Goal: Task Accomplishment & Management: Use online tool/utility

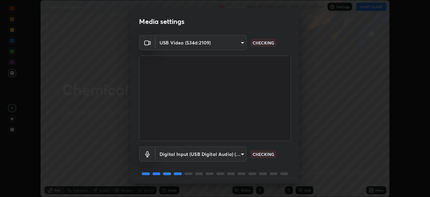
scroll to position [24, 0]
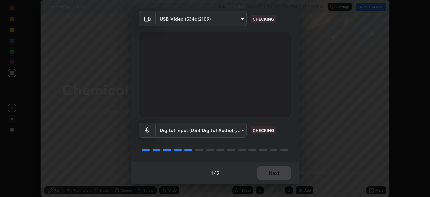
click at [272, 178] on div "1 / 5 Next" at bounding box center [215, 173] width 168 height 22
click at [270, 176] on div "1 / 5 Next" at bounding box center [215, 173] width 168 height 22
click at [271, 175] on div "1 / 5 Next" at bounding box center [215, 173] width 168 height 22
click at [272, 170] on div "1 / 5 Next" at bounding box center [215, 173] width 168 height 22
click at [274, 175] on div "1 / 5 Next" at bounding box center [215, 173] width 168 height 22
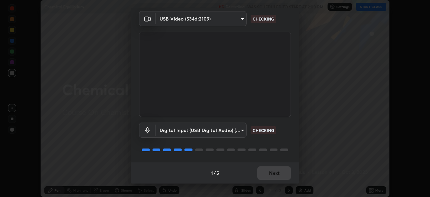
click at [273, 175] on div "1 / 5 Next" at bounding box center [215, 173] width 168 height 22
click at [273, 176] on div "1 / 5 Next" at bounding box center [215, 173] width 168 height 22
click at [273, 175] on div "1 / 5 Next" at bounding box center [215, 173] width 168 height 22
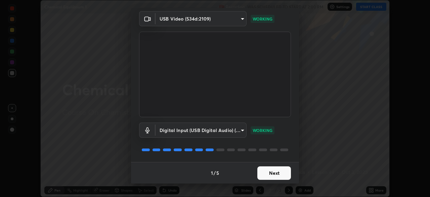
click at [273, 176] on button "Next" at bounding box center [274, 172] width 34 height 13
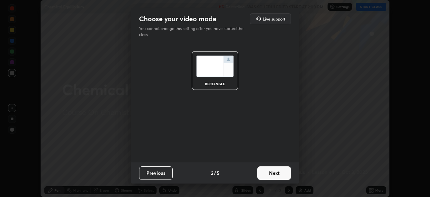
click at [273, 175] on button "Next" at bounding box center [274, 172] width 34 height 13
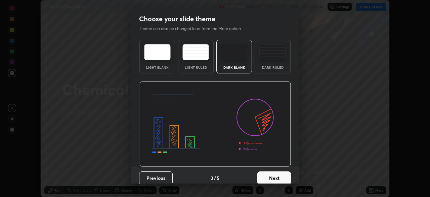
click at [274, 176] on button "Next" at bounding box center [274, 177] width 34 height 13
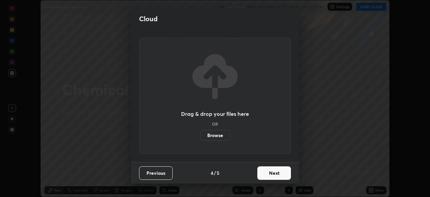
click at [276, 174] on button "Next" at bounding box center [274, 172] width 34 height 13
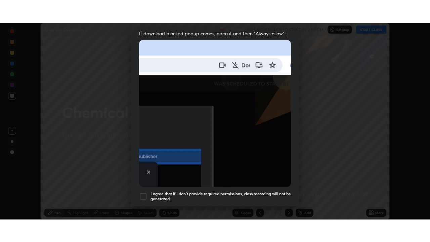
scroll to position [161, 0]
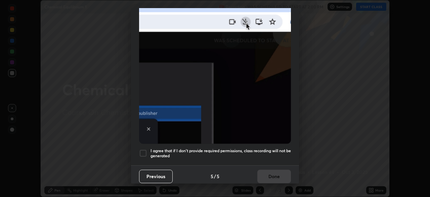
click at [242, 159] on div "Allow "Download multiple files" if prompted: If download blocked popup comes, o…" at bounding box center [215, 23] width 168 height 283
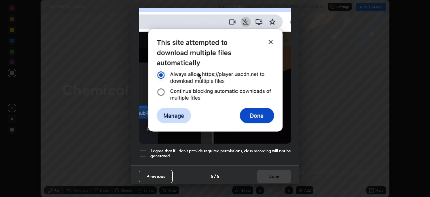
click at [258, 149] on h5 "I agree that if I don't provide required permissions, class recording will not …" at bounding box center [221, 153] width 140 height 10
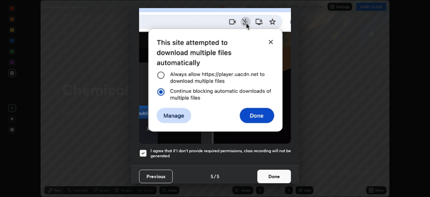
click at [266, 175] on button "Done" at bounding box center [274, 175] width 34 height 13
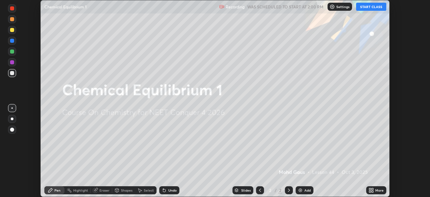
click at [371, 190] on icon at bounding box center [370, 189] width 2 height 2
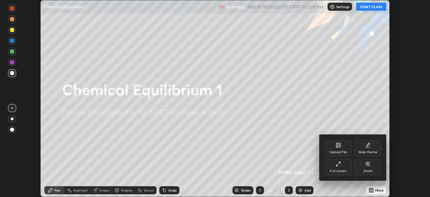
click at [342, 169] on div "Full screen" at bounding box center [338, 170] width 17 height 3
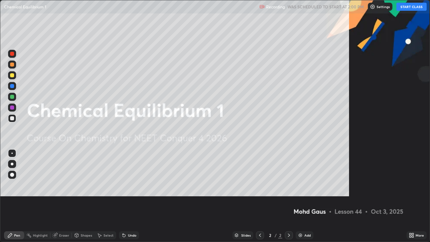
scroll to position [242, 430]
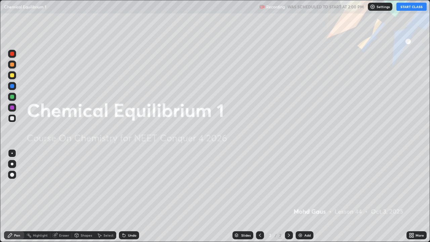
click at [409, 7] on button "START CLASS" at bounding box center [412, 7] width 30 height 8
click at [13, 119] on div at bounding box center [12, 118] width 4 height 4
click at [13, 87] on div at bounding box center [12, 86] width 4 height 4
click at [12, 118] on div at bounding box center [12, 118] width 4 height 4
click at [13, 174] on div at bounding box center [12, 175] width 4 height 4
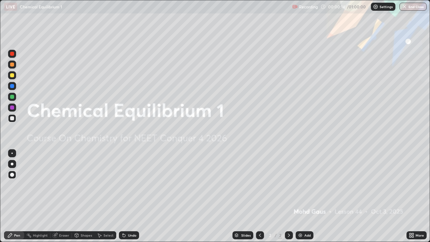
click at [303, 196] on div "Add" at bounding box center [305, 235] width 18 height 8
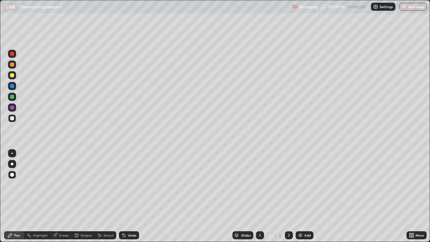
click at [11, 163] on div at bounding box center [12, 164] width 3 height 3
click at [9, 163] on div at bounding box center [12, 164] width 8 height 8
click at [61, 196] on div "Eraser" at bounding box center [64, 235] width 10 height 3
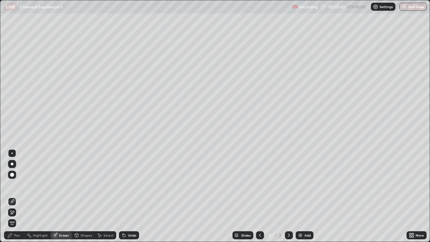
click at [19, 196] on div "Pen" at bounding box center [17, 235] width 6 height 3
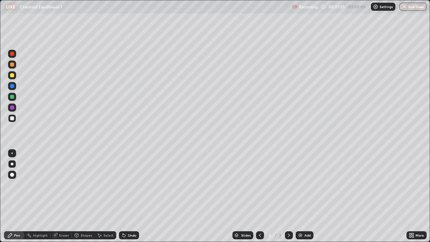
click at [12, 118] on div at bounding box center [12, 118] width 4 height 4
click at [12, 97] on div at bounding box center [12, 97] width 4 height 4
click at [64, 196] on div "Eraser" at bounding box center [64, 235] width 10 height 3
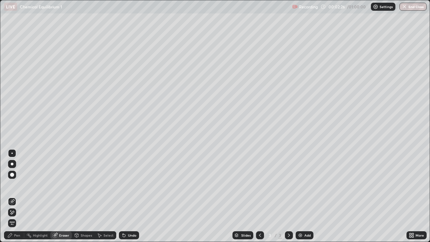
click at [17, 196] on div "Pen" at bounding box center [14, 235] width 20 height 8
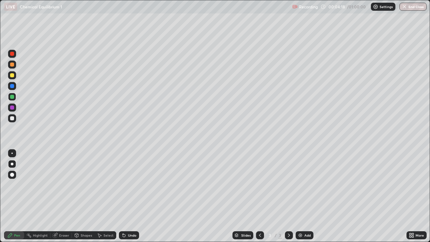
click at [287, 196] on div at bounding box center [289, 234] width 8 height 13
click at [302, 196] on img at bounding box center [300, 235] width 5 height 5
click at [10, 119] on div at bounding box center [12, 118] width 4 height 4
click at [7, 164] on div at bounding box center [12, 164] width 11 height 11
click at [12, 164] on div at bounding box center [12, 164] width 3 height 3
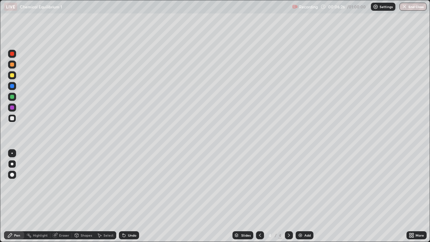
click at [39, 196] on div "Highlight" at bounding box center [40, 235] width 15 height 3
click at [11, 196] on icon at bounding box center [9, 235] width 5 height 5
click at [300, 196] on img at bounding box center [300, 235] width 5 height 5
click at [12, 164] on div at bounding box center [12, 164] width 3 height 3
click at [13, 118] on div at bounding box center [12, 118] width 4 height 4
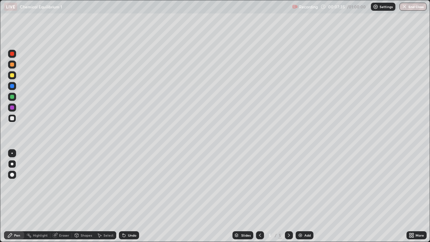
click at [11, 160] on div at bounding box center [12, 164] width 8 height 8
click at [259, 196] on div at bounding box center [260, 235] width 8 height 8
click at [287, 196] on icon at bounding box center [288, 235] width 5 height 5
click at [258, 196] on div at bounding box center [260, 235] width 8 height 8
click at [287, 196] on icon at bounding box center [288, 235] width 5 height 5
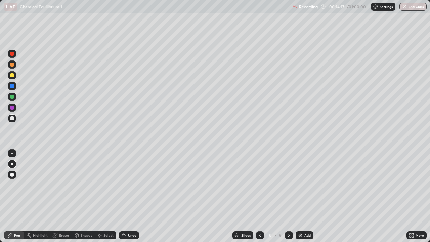
click at [257, 196] on icon at bounding box center [259, 235] width 5 height 5
click at [285, 196] on div at bounding box center [289, 235] width 8 height 8
click at [303, 196] on div "Add" at bounding box center [305, 235] width 18 height 8
click at [11, 164] on div at bounding box center [12, 164] width 3 height 3
click at [11, 175] on div at bounding box center [12, 175] width 4 height 4
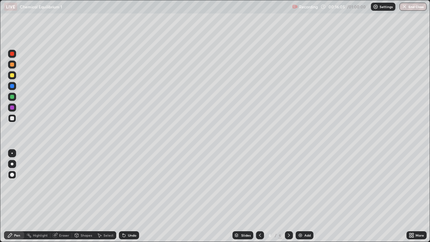
click at [11, 118] on div at bounding box center [12, 118] width 4 height 4
click at [11, 84] on div at bounding box center [12, 86] width 4 height 4
click at [12, 120] on div at bounding box center [12, 118] width 4 height 4
click at [12, 164] on div at bounding box center [12, 164] width 3 height 3
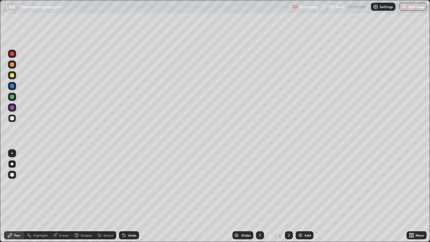
click at [12, 119] on div at bounding box center [12, 118] width 4 height 4
click at [15, 161] on div at bounding box center [12, 164] width 8 height 8
click at [13, 118] on div at bounding box center [12, 118] width 4 height 4
click at [78, 196] on icon at bounding box center [76, 235] width 5 height 5
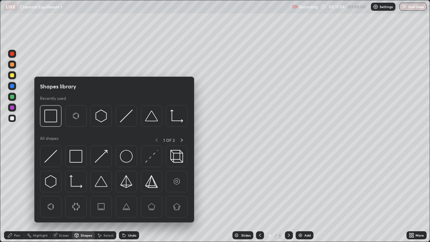
click at [65, 196] on div "Eraser" at bounding box center [64, 235] width 10 height 3
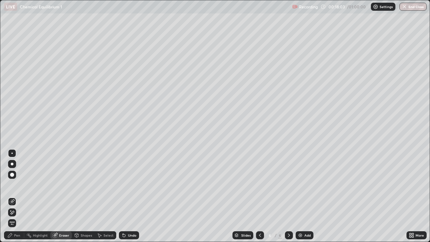
click at [12, 153] on div at bounding box center [11, 153] width 1 height 1
click at [11, 167] on div at bounding box center [12, 164] width 8 height 8
click at [12, 164] on div at bounding box center [12, 164] width 3 height 3
click at [18, 196] on div "Pen" at bounding box center [17, 235] width 6 height 3
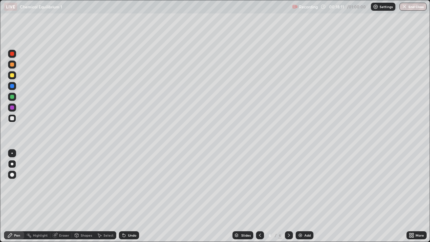
click at [64, 196] on div "Eraser" at bounding box center [64, 235] width 10 height 3
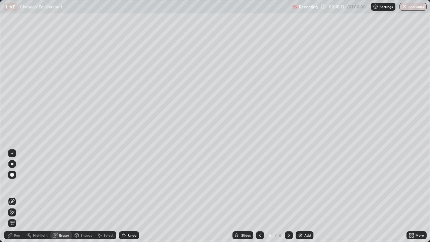
click at [13, 196] on div "Pen" at bounding box center [14, 235] width 20 height 8
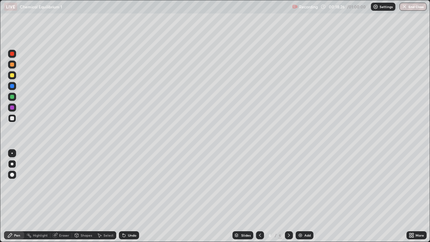
click at [12, 76] on div at bounding box center [12, 75] width 4 height 4
click at [11, 120] on div at bounding box center [12, 118] width 4 height 4
click at [299, 196] on img at bounding box center [300, 235] width 5 height 5
click at [12, 164] on div at bounding box center [12, 164] width 3 height 3
click at [12, 118] on div at bounding box center [12, 118] width 4 height 4
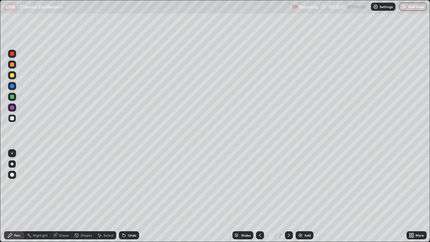
click at [61, 196] on div "Eraser" at bounding box center [64, 235] width 10 height 3
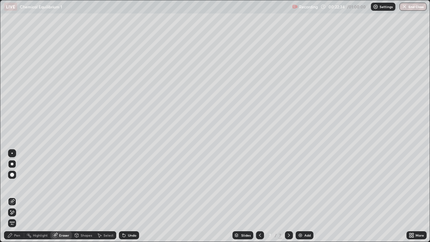
click at [17, 196] on div "Pen" at bounding box center [17, 235] width 6 height 3
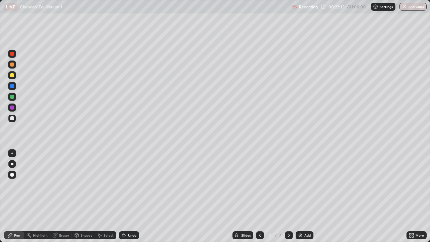
click at [13, 119] on div at bounding box center [12, 118] width 4 height 4
click at [13, 64] on div at bounding box center [12, 65] width 4 height 4
click at [10, 97] on div at bounding box center [12, 97] width 4 height 4
click at [59, 196] on div "Eraser" at bounding box center [64, 235] width 10 height 3
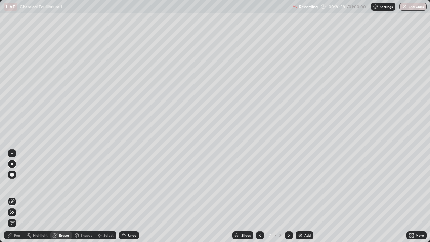
click at [17, 196] on div "Pen" at bounding box center [17, 235] width 6 height 3
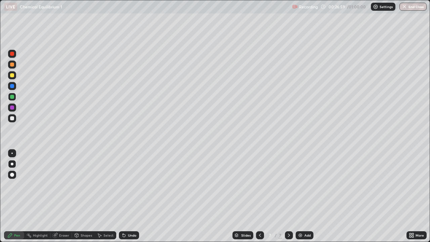
click at [11, 118] on div at bounding box center [12, 118] width 4 height 4
click at [300, 196] on img at bounding box center [300, 235] width 5 height 5
click at [15, 164] on div at bounding box center [12, 164] width 8 height 8
click at [10, 160] on div at bounding box center [12, 164] width 8 height 11
click at [10, 162] on div at bounding box center [12, 164] width 8 height 8
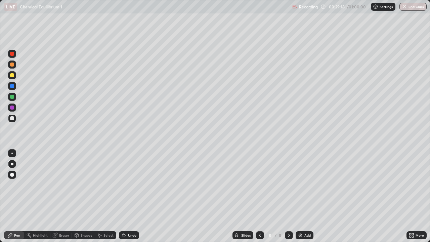
click at [14, 75] on div at bounding box center [12, 75] width 8 height 8
click at [11, 118] on div at bounding box center [12, 118] width 4 height 4
click at [15, 120] on div at bounding box center [12, 118] width 8 height 8
click at [11, 118] on div at bounding box center [12, 118] width 4 height 4
click at [60, 196] on div "Eraser" at bounding box center [61, 235] width 22 height 8
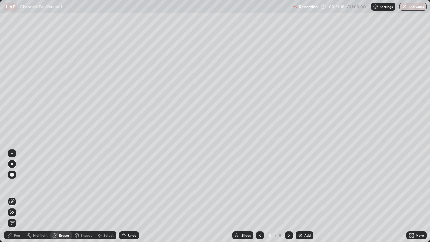
click at [15, 196] on div "Pen" at bounding box center [17, 235] width 6 height 3
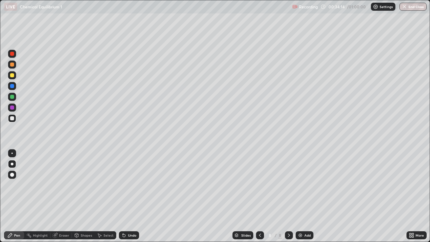
click at [305, 196] on div "Add" at bounding box center [305, 235] width 18 height 8
click at [11, 118] on div at bounding box center [12, 118] width 4 height 4
click at [65, 196] on div "Eraser" at bounding box center [64, 235] width 10 height 3
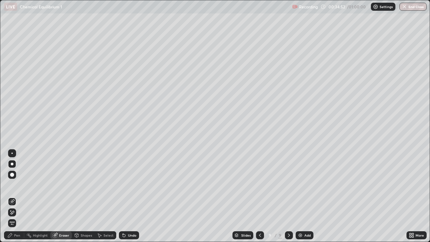
click at [20, 196] on div "Pen" at bounding box center [14, 235] width 20 height 8
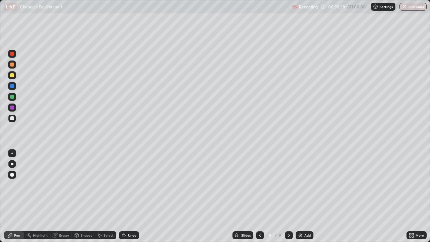
scroll to position [242, 430]
click at [55, 196] on icon at bounding box center [56, 234] width 4 height 3
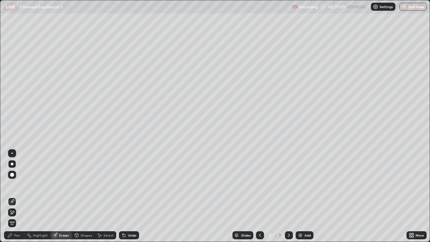
click at [66, 196] on div "Eraser" at bounding box center [64, 235] width 10 height 3
click at [20, 196] on div "Pen" at bounding box center [14, 235] width 20 height 8
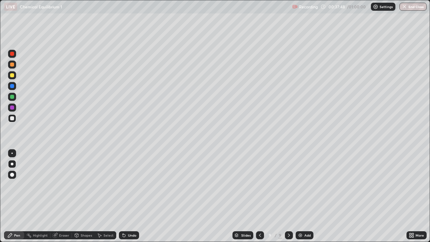
click at [10, 120] on div at bounding box center [12, 118] width 4 height 4
click at [12, 97] on div at bounding box center [12, 97] width 4 height 4
click at [259, 196] on icon at bounding box center [259, 235] width 5 height 5
click at [288, 196] on icon at bounding box center [288, 235] width 5 height 5
click at [10, 116] on div at bounding box center [12, 118] width 8 height 8
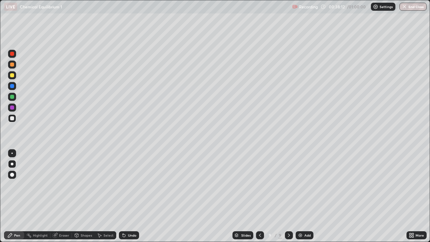
click at [12, 95] on div at bounding box center [12, 97] width 4 height 4
click at [11, 119] on div at bounding box center [12, 118] width 4 height 4
click at [259, 196] on icon at bounding box center [259, 235] width 5 height 5
click at [288, 196] on icon at bounding box center [288, 235] width 5 height 5
click at [259, 196] on icon at bounding box center [259, 235] width 5 height 5
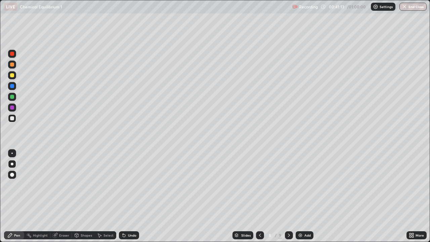
click at [13, 119] on div at bounding box center [12, 118] width 4 height 4
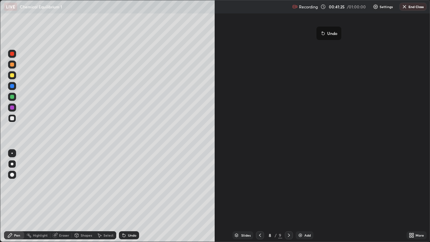
scroll to position [33361, 33173]
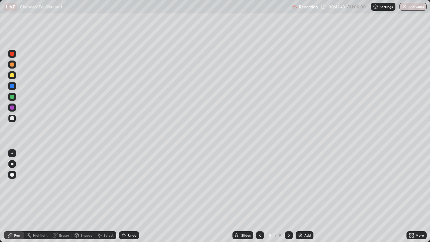
click at [60, 196] on div "Eraser" at bounding box center [64, 235] width 10 height 3
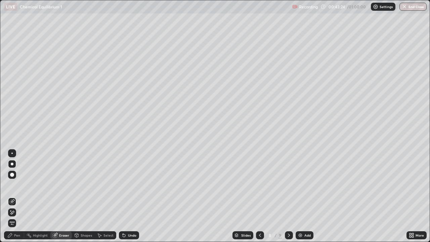
click at [302, 196] on div "Add" at bounding box center [305, 235] width 18 height 8
click at [12, 164] on div at bounding box center [12, 164] width 3 height 3
click at [12, 196] on div "Pen" at bounding box center [14, 235] width 20 height 8
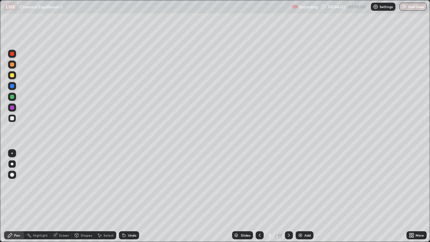
click at [11, 163] on div at bounding box center [12, 164] width 3 height 3
click at [10, 121] on div at bounding box center [12, 118] width 8 height 8
click at [11, 96] on div at bounding box center [12, 97] width 4 height 4
click at [12, 165] on div at bounding box center [12, 164] width 3 height 3
click at [12, 118] on div at bounding box center [12, 118] width 4 height 4
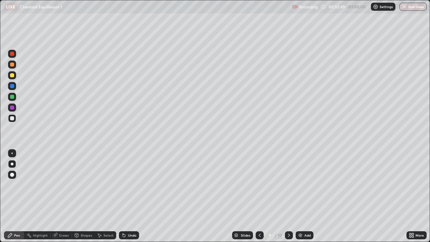
click at [11, 164] on div at bounding box center [12, 164] width 3 height 3
click at [63, 196] on div "Eraser" at bounding box center [64, 235] width 10 height 3
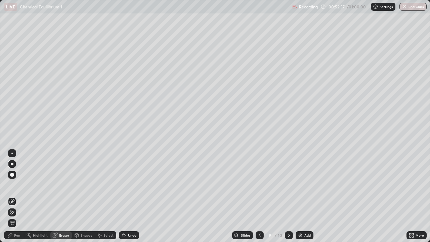
click at [11, 164] on div at bounding box center [12, 164] width 3 height 3
click at [17, 196] on div "Pen" at bounding box center [14, 235] width 20 height 8
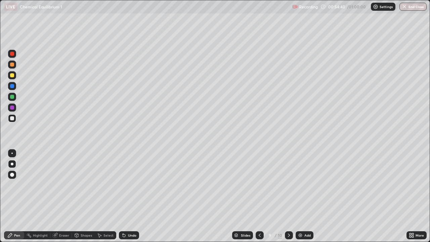
click at [12, 164] on div at bounding box center [12, 164] width 3 height 3
click at [11, 97] on div at bounding box center [12, 97] width 4 height 4
click at [15, 162] on div at bounding box center [12, 164] width 8 height 8
click at [12, 118] on div at bounding box center [12, 118] width 4 height 4
click at [416, 7] on button "End Class" at bounding box center [413, 7] width 27 height 8
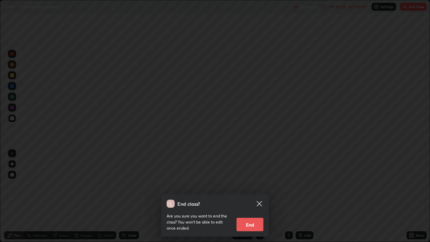
click at [248, 196] on button "End" at bounding box center [250, 224] width 27 height 13
